Goal: Information Seeking & Learning: Learn about a topic

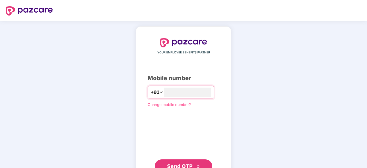
type input "**********"
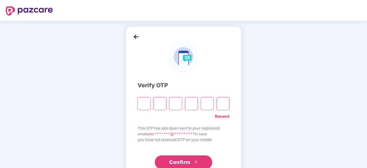
type input "*"
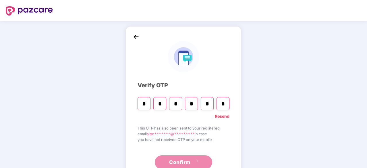
type input "*"
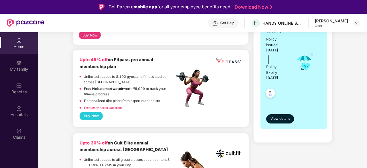
scroll to position [138, 0]
drag, startPoint x: 281, startPoint y: 111, endPoint x: 277, endPoint y: 119, distance: 7.8
click at [277, 119] on div "View details" at bounding box center [293, 113] width 55 height 19
click at [277, 119] on span "View details" at bounding box center [281, 118] width 20 height 5
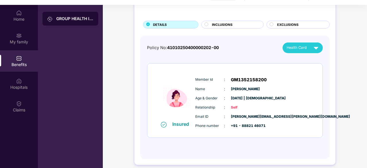
scroll to position [32, 0]
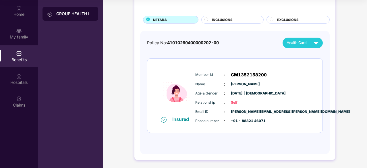
click at [220, 21] on span "INCLUSIONS" at bounding box center [222, 19] width 21 height 5
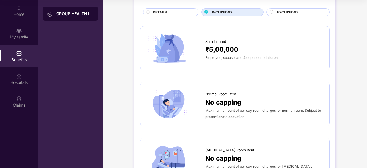
scroll to position [34, 0]
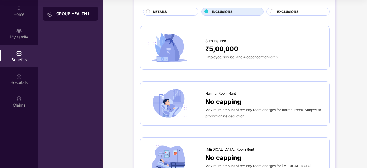
click at [281, 13] on span "EXCLUSIONS" at bounding box center [288, 11] width 22 height 5
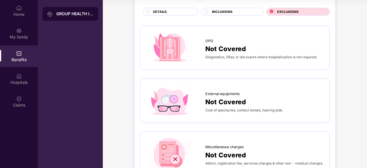
click at [173, 12] on div "DETAILS" at bounding box center [172, 12] width 45 height 6
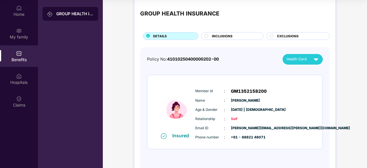
scroll to position [9, 0]
click at [313, 53] on div "Policy No: 41010250400000202-00 Health Card Insured Member Id : GM1352158200 Na…" at bounding box center [235, 109] width 190 height 124
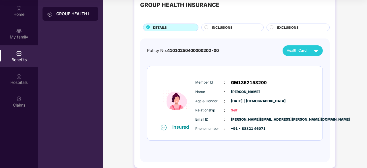
scroll to position [26, 0]
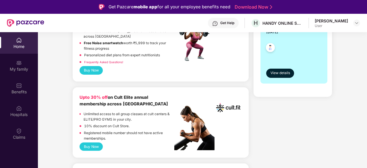
scroll to position [211, 0]
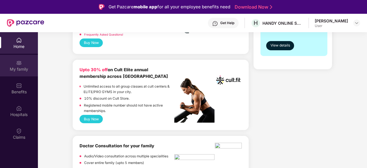
click at [14, 61] on div "My family" at bounding box center [19, 66] width 38 height 22
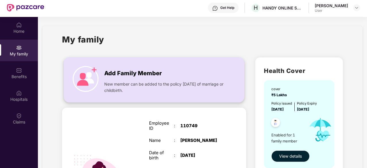
scroll to position [0, 0]
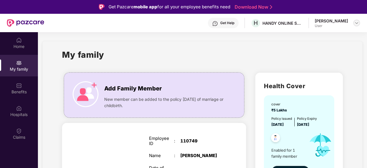
click at [354, 22] on img at bounding box center [356, 23] width 5 height 5
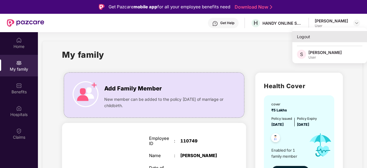
click at [308, 38] on div "Logout" at bounding box center [329, 36] width 75 height 11
